Goal: Task Accomplishment & Management: Manage account settings

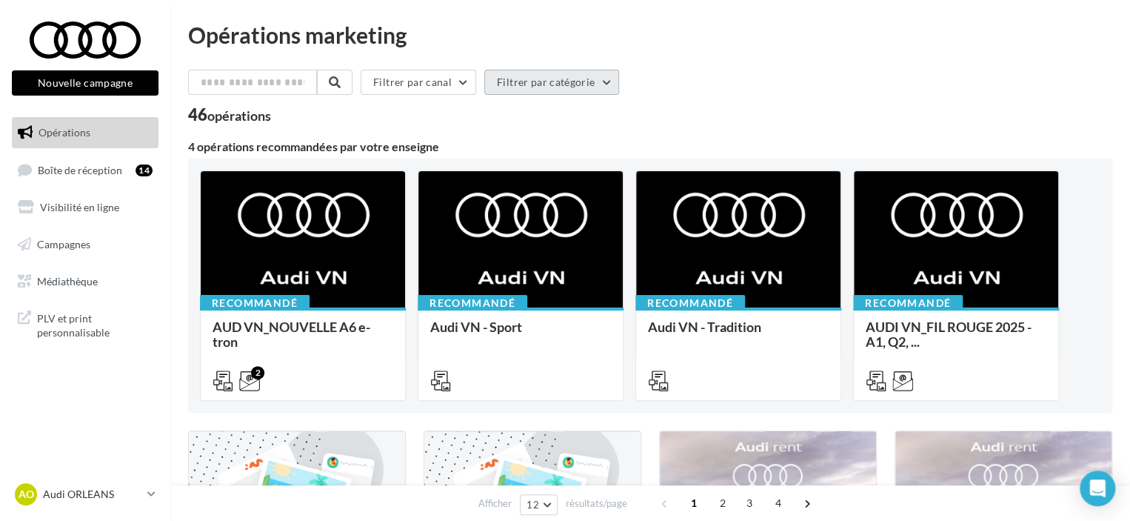
click at [555, 78] on button "Filtrer par catégorie" at bounding box center [551, 82] width 135 height 25
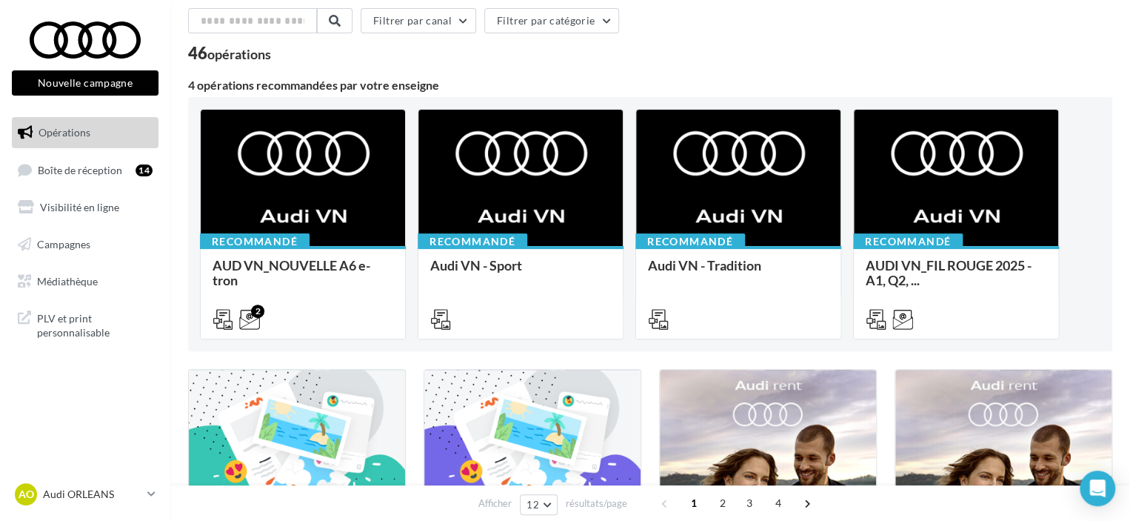
scroll to position [148, 0]
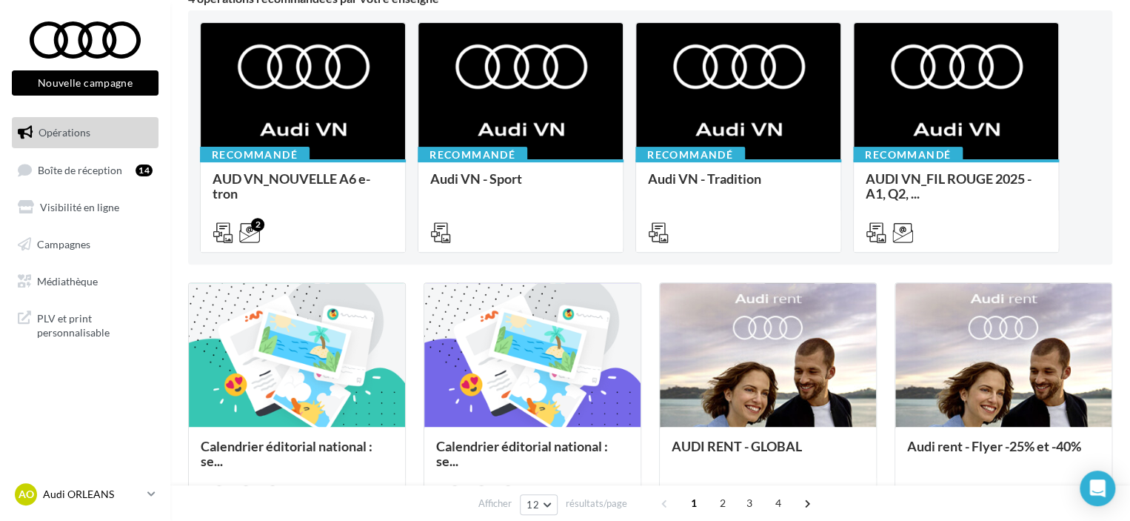
click at [148, 494] on icon at bounding box center [151, 493] width 8 height 13
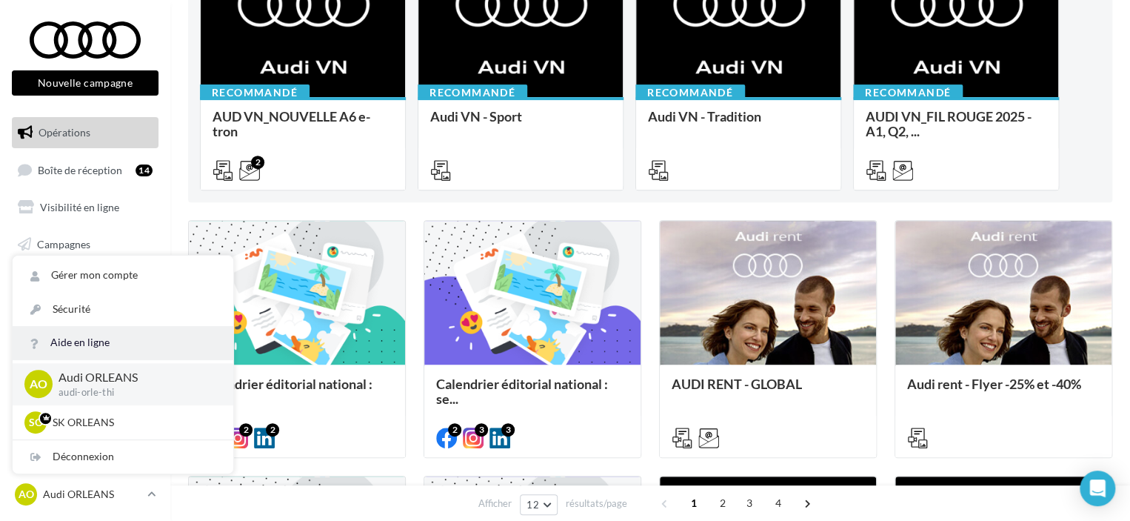
scroll to position [370, 0]
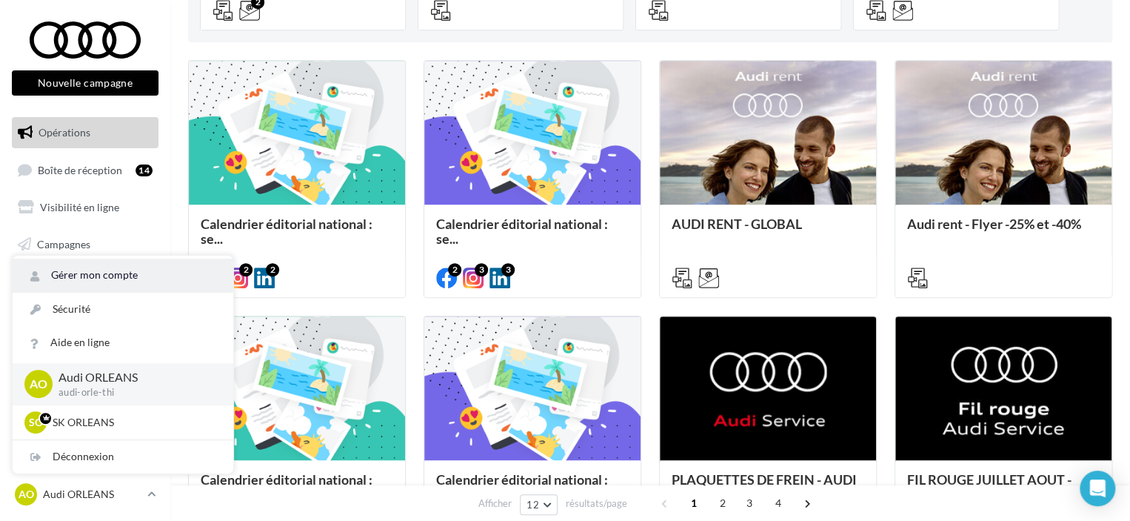
click at [83, 272] on link "Gérer mon compte" at bounding box center [123, 274] width 221 height 33
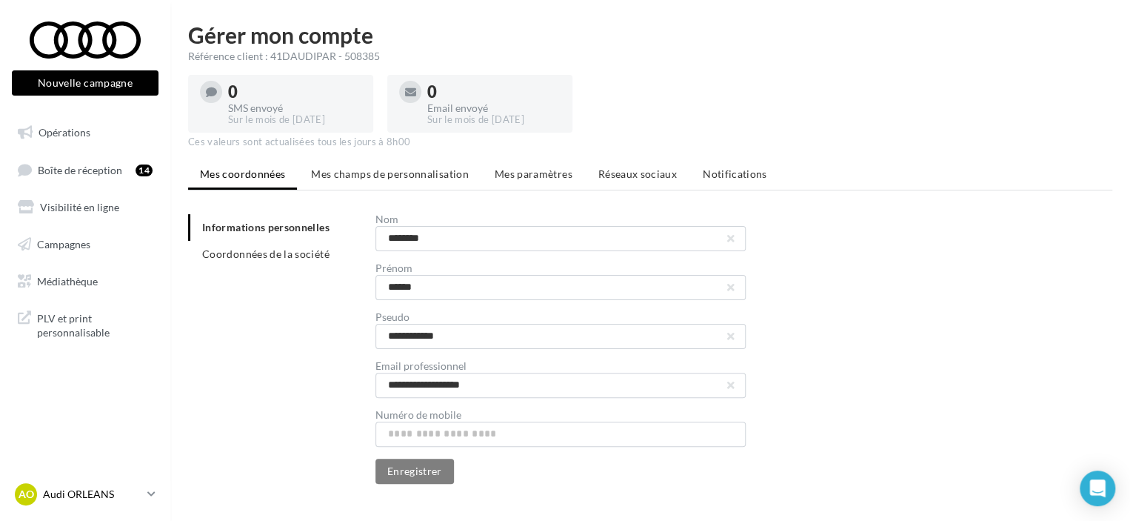
click at [151, 494] on icon at bounding box center [151, 493] width 8 height 13
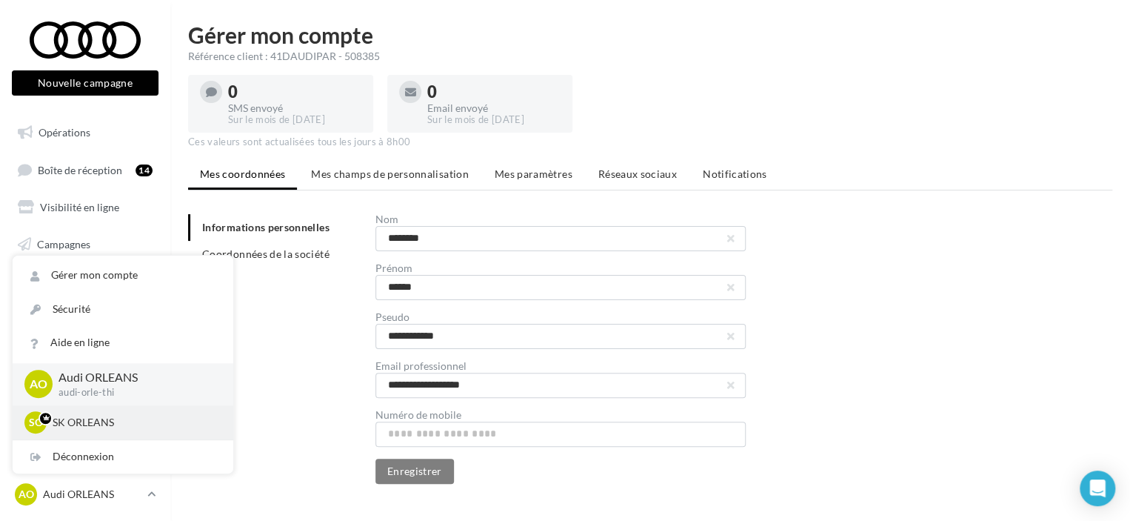
click at [107, 421] on p "SK ORLEANS" at bounding box center [134, 422] width 163 height 15
